Goal: Task Accomplishment & Management: Manage account settings

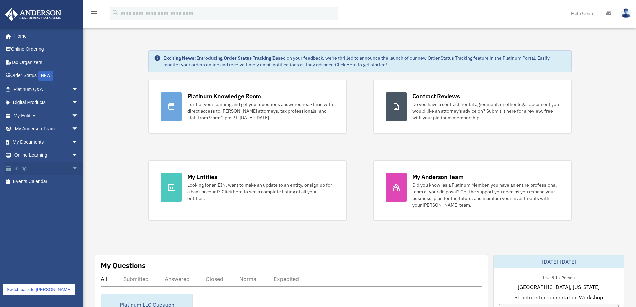
click at [72, 166] on span "arrow_drop_down" at bounding box center [78, 168] width 13 height 14
click at [46, 181] on link "$ Open Invoices" at bounding box center [48, 182] width 79 height 14
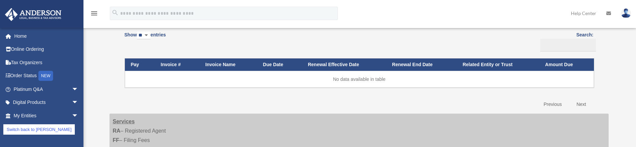
scroll to position [67, 0]
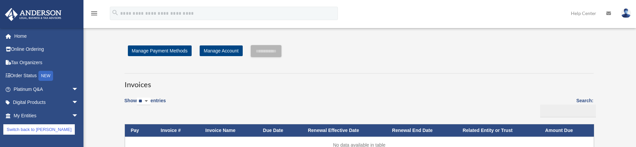
click at [625, 13] on img at bounding box center [626, 13] width 10 height 10
click at [49, 129] on link "Switch back to cowens" at bounding box center [38, 129] width 71 height 10
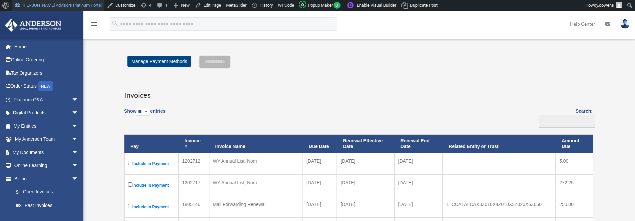
click at [61, 1] on link "[PERSON_NAME] Advisors Platinum Portal" at bounding box center [58, 5] width 93 height 11
